Goal: Information Seeking & Learning: Learn about a topic

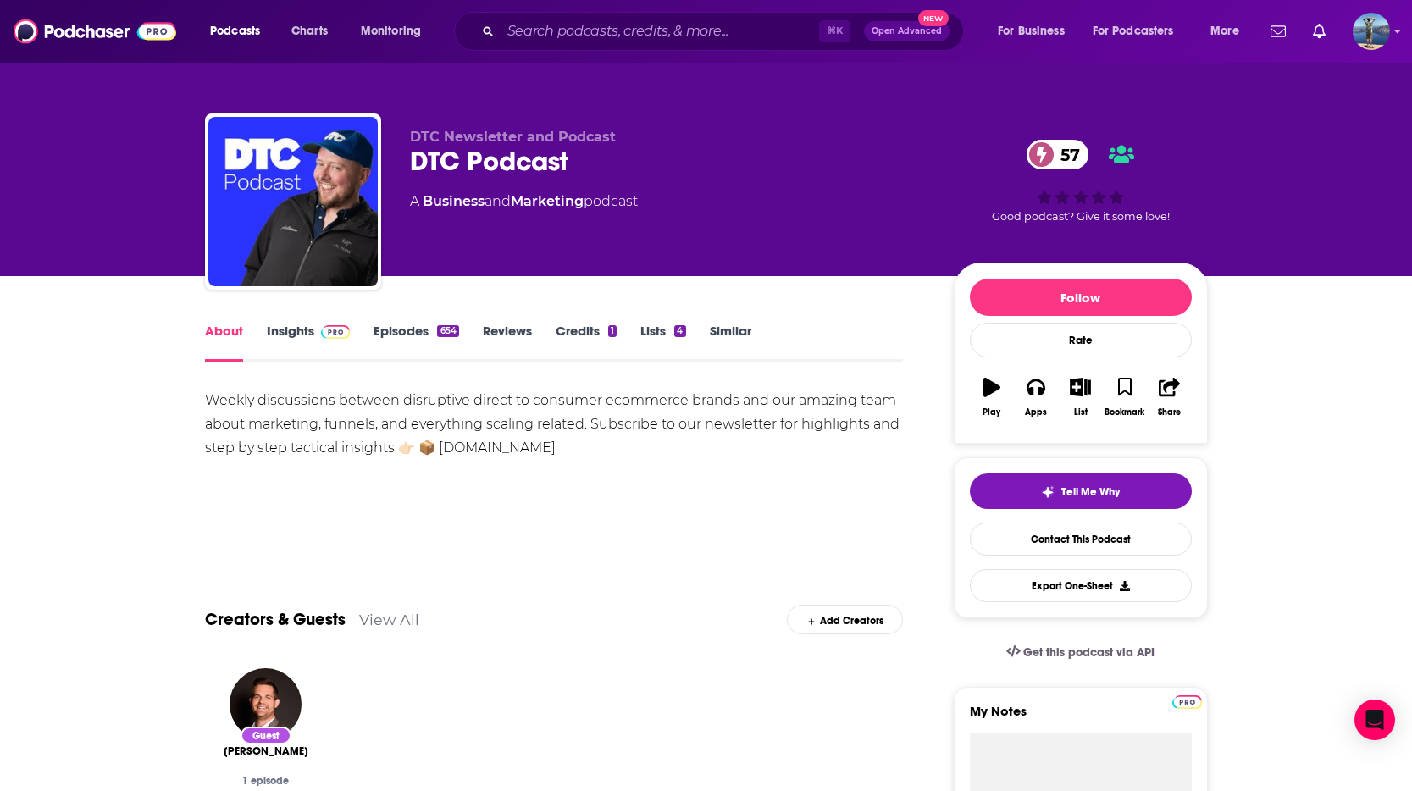
click at [205, 406] on div "Weekly discussions between disruptive direct to consumer ecommerce brands and o…" at bounding box center [554, 424] width 699 height 71
drag, startPoint x: 194, startPoint y: 401, endPoint x: 625, endPoint y: 446, distance: 433.5
copy div "Weekly discussions between disruptive direct to consumer ecommerce brands and o…"
